Goal: Find specific page/section: Find specific page/section

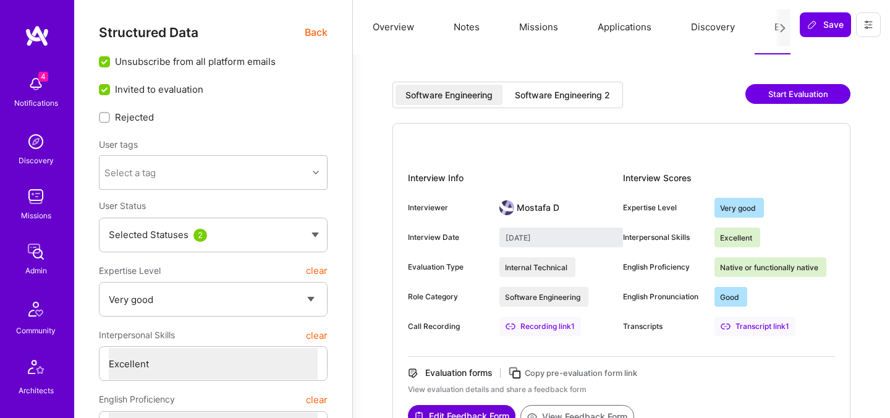
select select "5"
select select "7"
select select "6"
select select "CA"
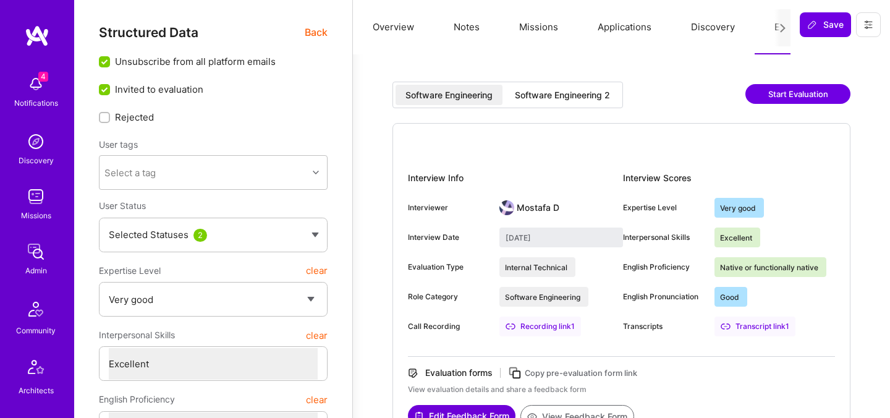
select select "Right Now"
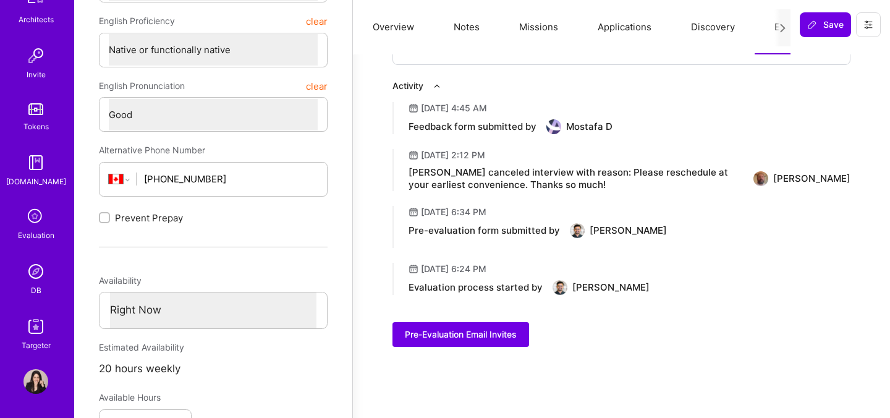
scroll to position [412, 0]
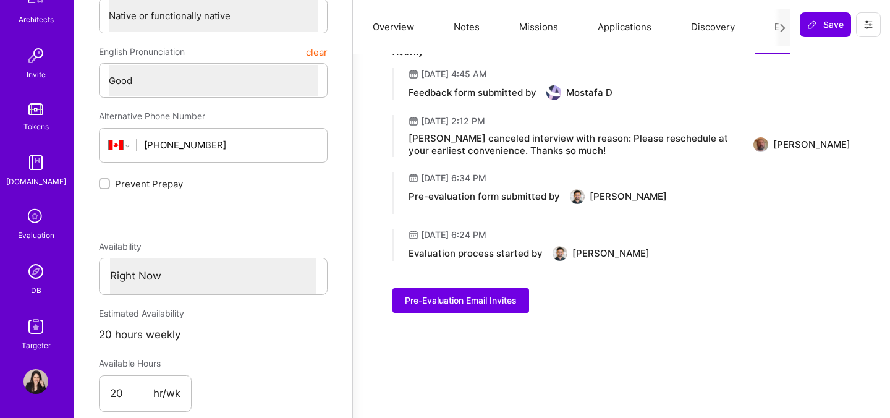
click at [40, 261] on img at bounding box center [35, 271] width 25 height 25
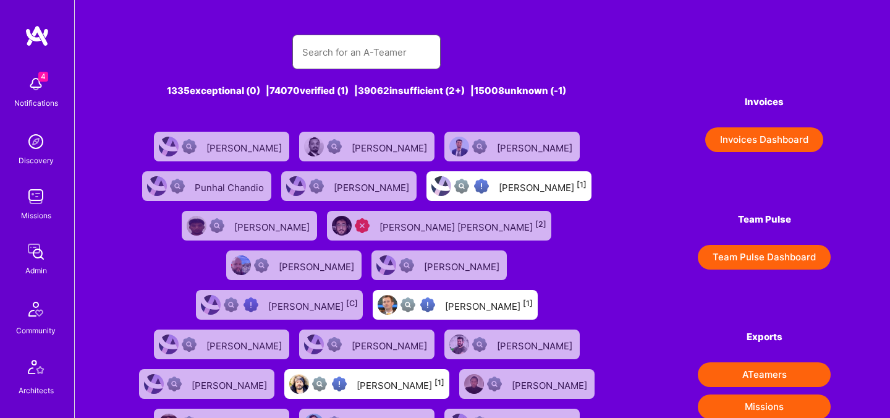
click at [353, 44] on input "text" at bounding box center [366, 52] width 129 height 32
paste input "Goncalo"
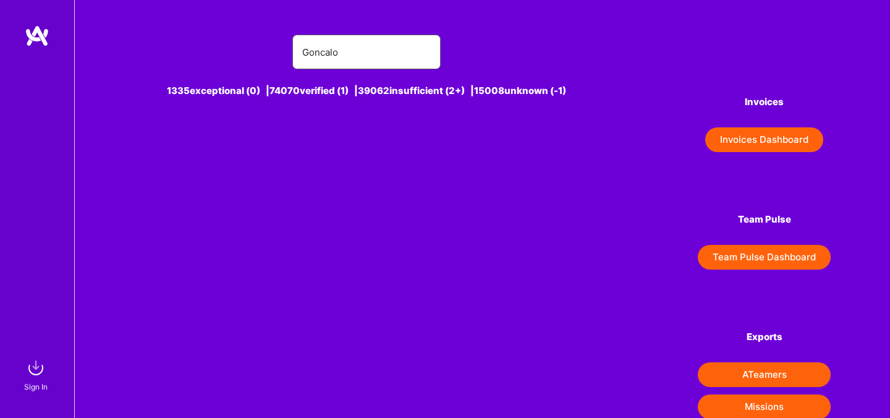
type input "Goncalo"
click at [33, 375] on img at bounding box center [35, 367] width 25 height 25
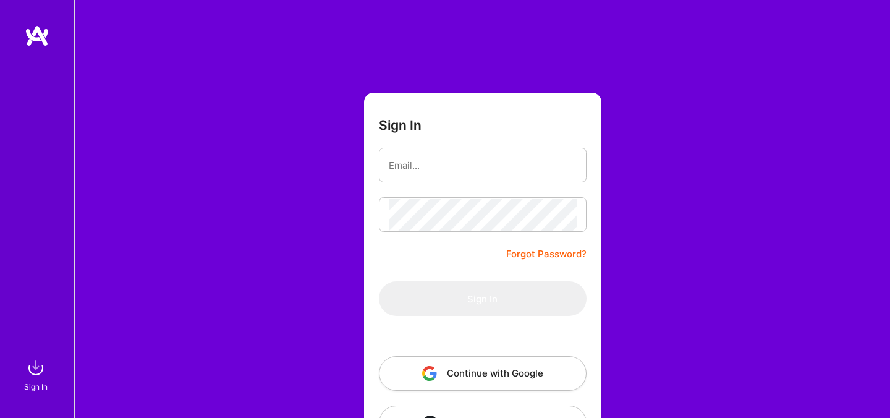
click at [449, 374] on button "Continue with Google" at bounding box center [483, 373] width 208 height 35
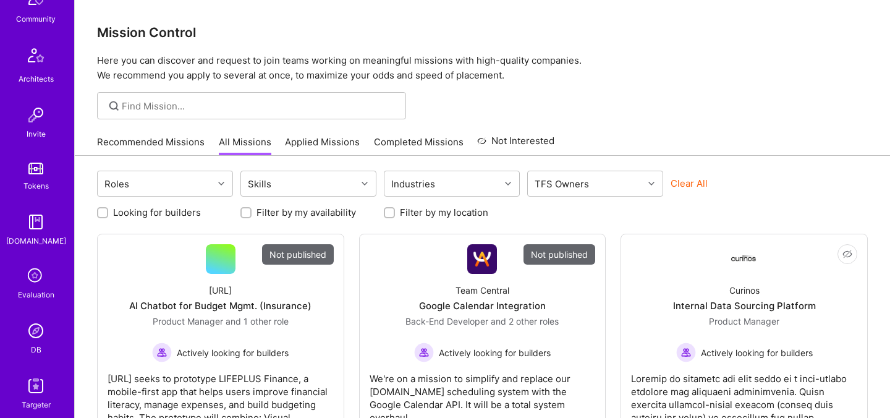
scroll to position [371, 0]
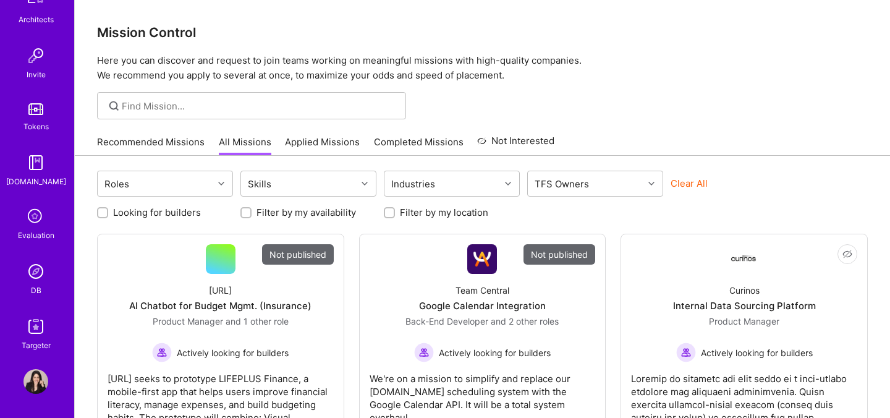
click at [33, 274] on img at bounding box center [35, 271] width 25 height 25
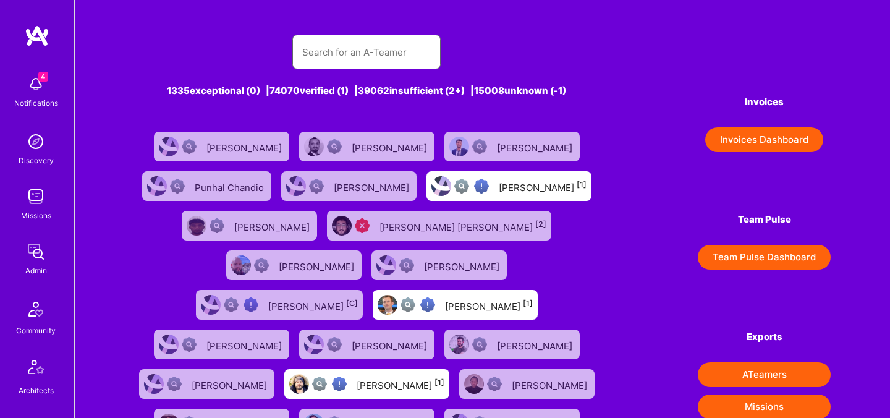
click at [330, 54] on input "text" at bounding box center [366, 52] width 129 height 32
paste input "Goncalo"
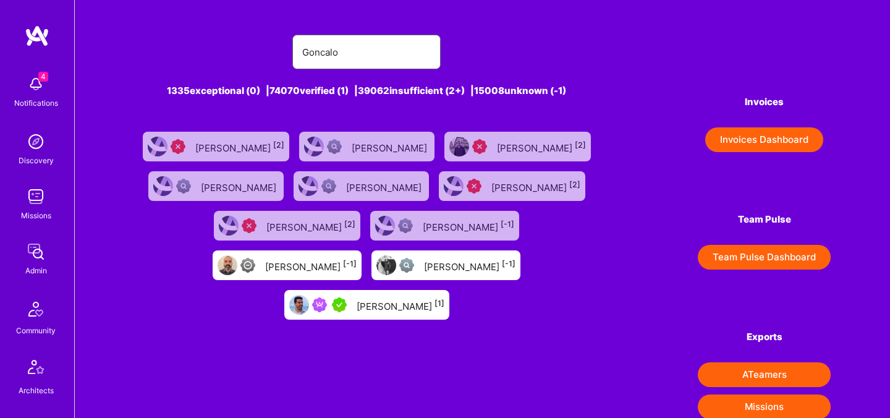
type input "Goncalo"
click at [444, 297] on div "Gonçalo Peres [1]" at bounding box center [400, 305] width 88 height 16
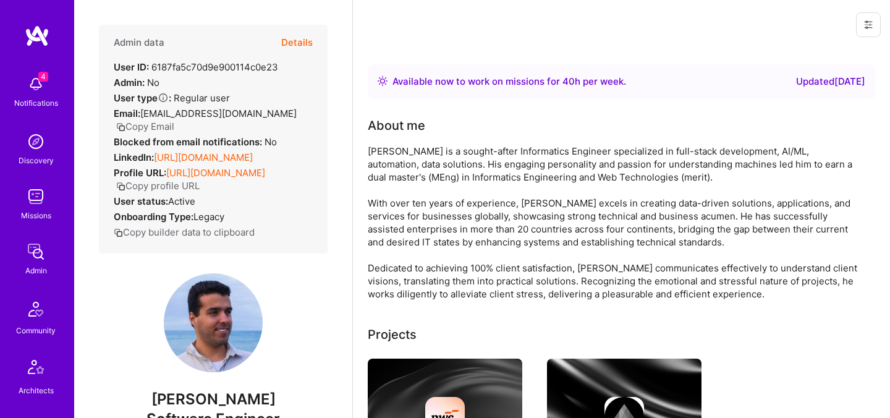
click at [174, 120] on button "Copy Email" at bounding box center [145, 126] width 58 height 13
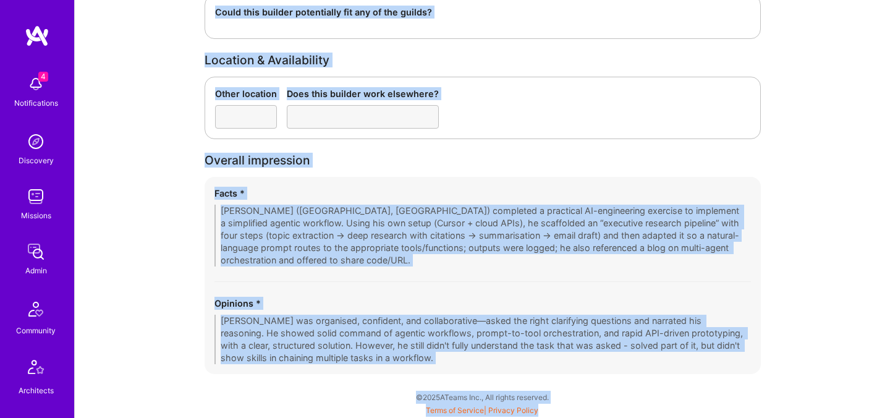
scroll to position [371, 0]
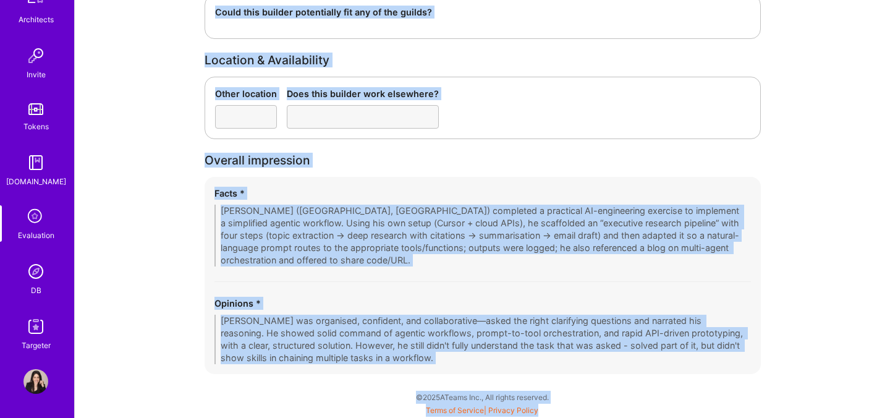
click at [32, 224] on icon at bounding box center [35, 216] width 23 height 23
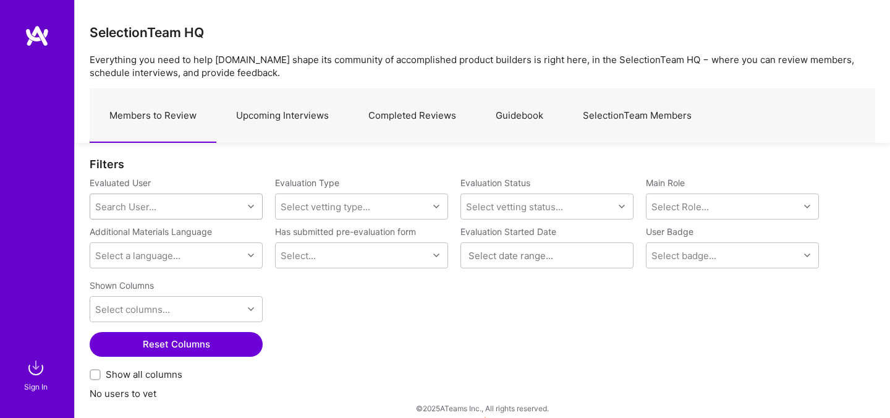
click at [226, 210] on div "Search User..." at bounding box center [166, 206] width 153 height 25
paste input "Goncalo"
type input "Goncalo"
click at [189, 208] on div "Search User..." at bounding box center [166, 206] width 153 height 25
paste input "[EMAIL_ADDRESS][DOMAIN_NAME]"
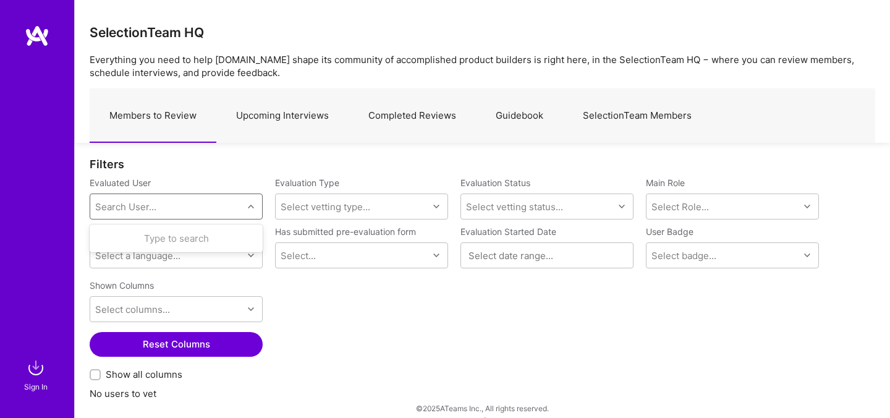
type input "[EMAIL_ADDRESS][DOMAIN_NAME]"
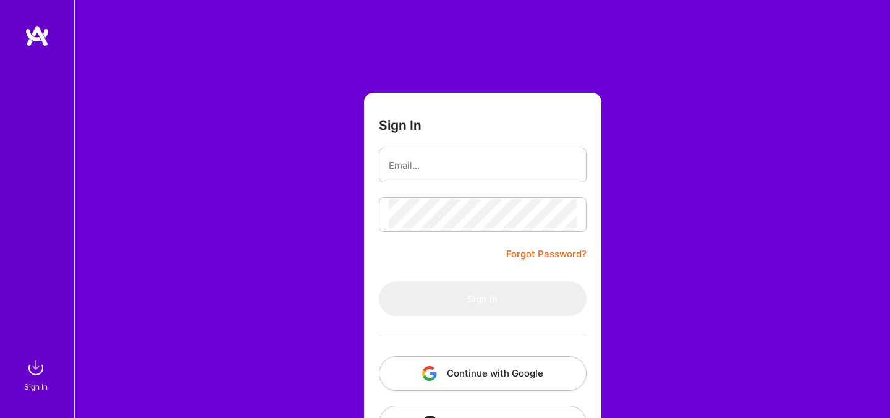
click at [499, 373] on button "Continue with Google" at bounding box center [483, 373] width 208 height 35
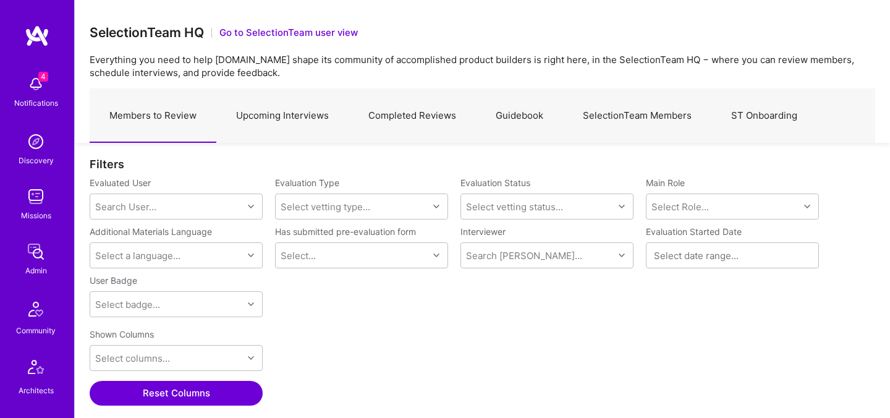
scroll to position [288, 785]
click at [272, 118] on link "Upcoming Interviews" at bounding box center [282, 116] width 132 height 54
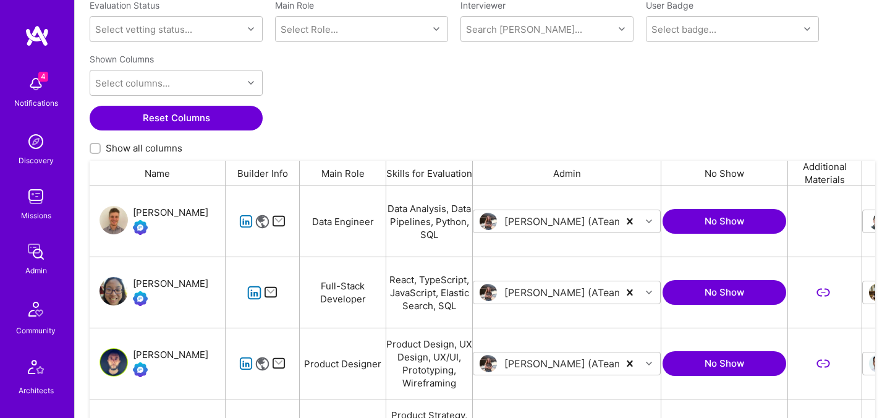
scroll to position [179, 0]
